Goal: Find contact information: Find contact information

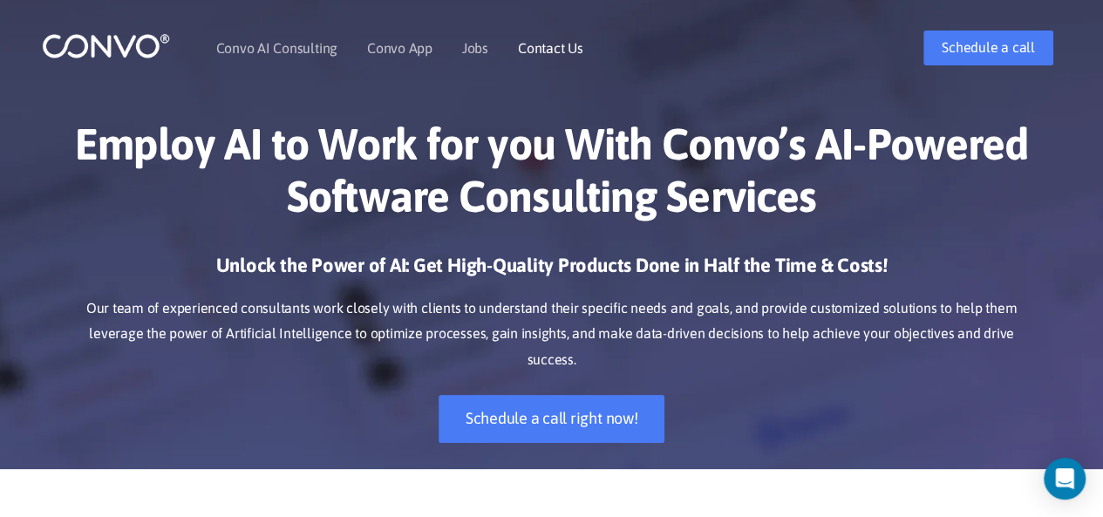
click at [554, 50] on link "Contact Us" at bounding box center [550, 48] width 65 height 14
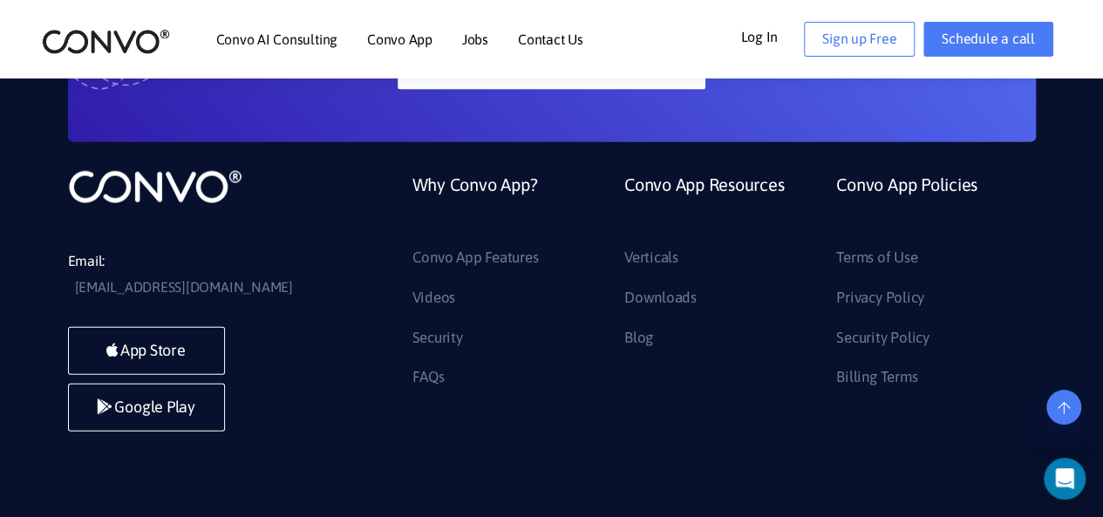
scroll to position [1972, 0]
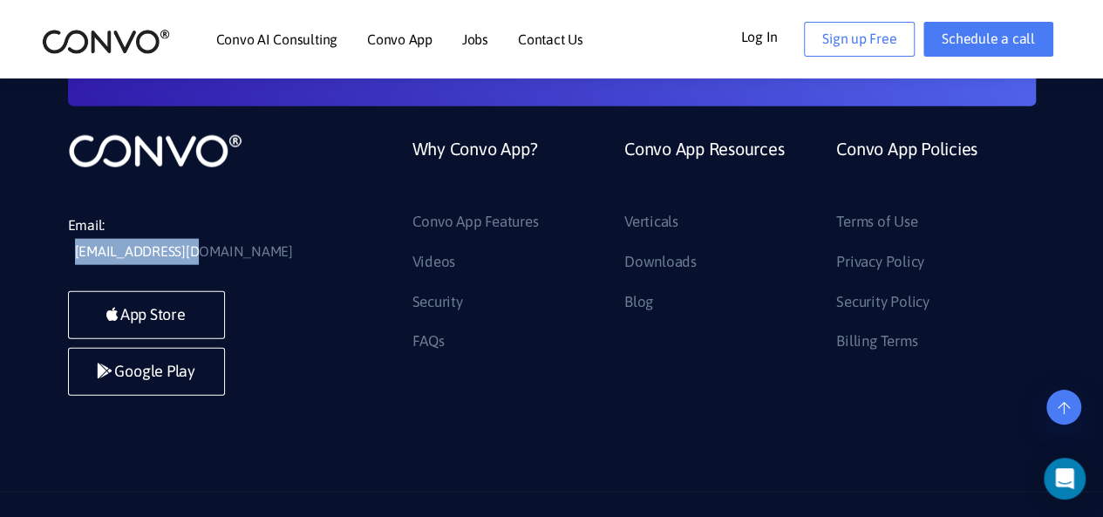
drag, startPoint x: 250, startPoint y: 200, endPoint x: 112, endPoint y: 192, distance: 138.9
click at [112, 213] on li "Email: support@convo.com" at bounding box center [199, 239] width 262 height 52
copy link "[EMAIL_ADDRESS][DOMAIN_NAME]"
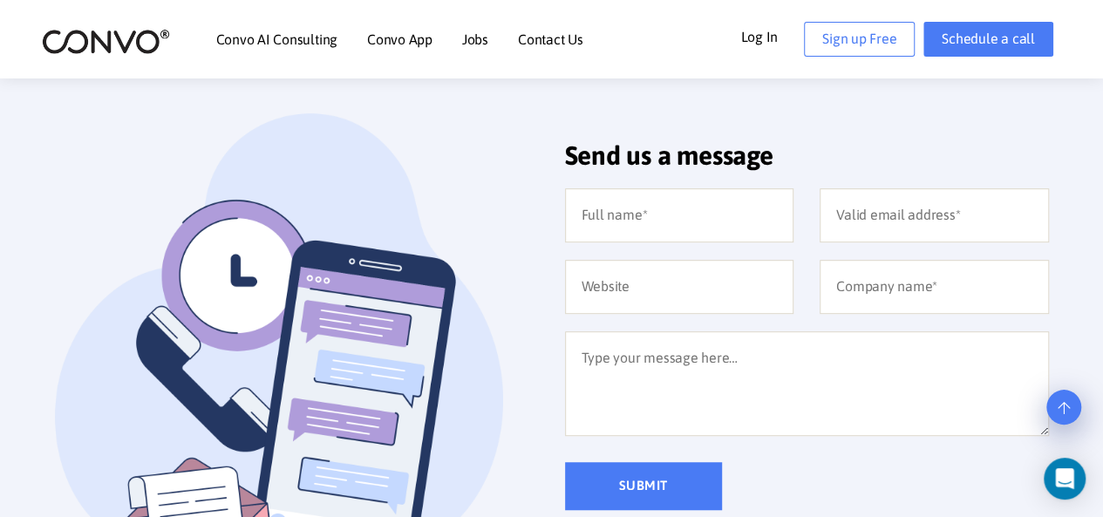
scroll to position [373, 0]
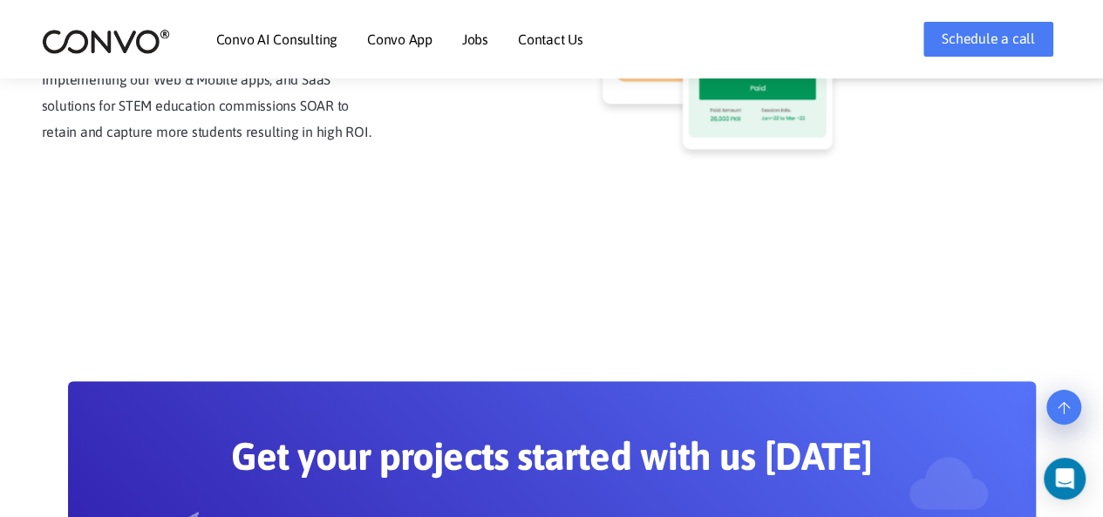
scroll to position [4273, 0]
